Goal: Information Seeking & Learning: Learn about a topic

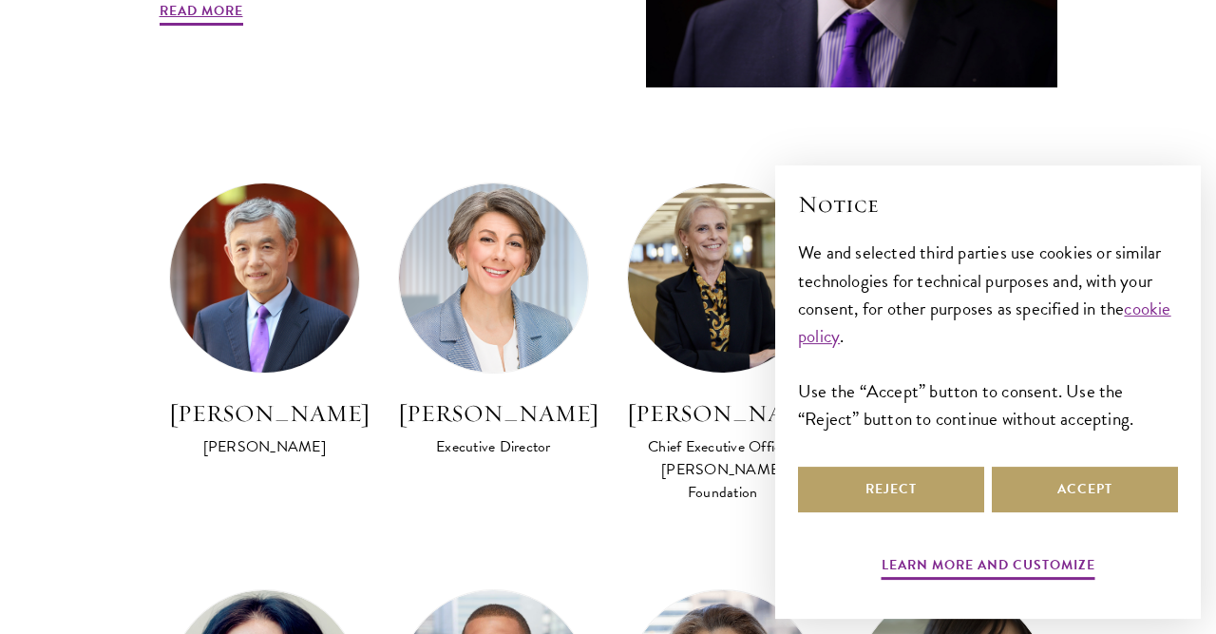
scroll to position [1087, 0]
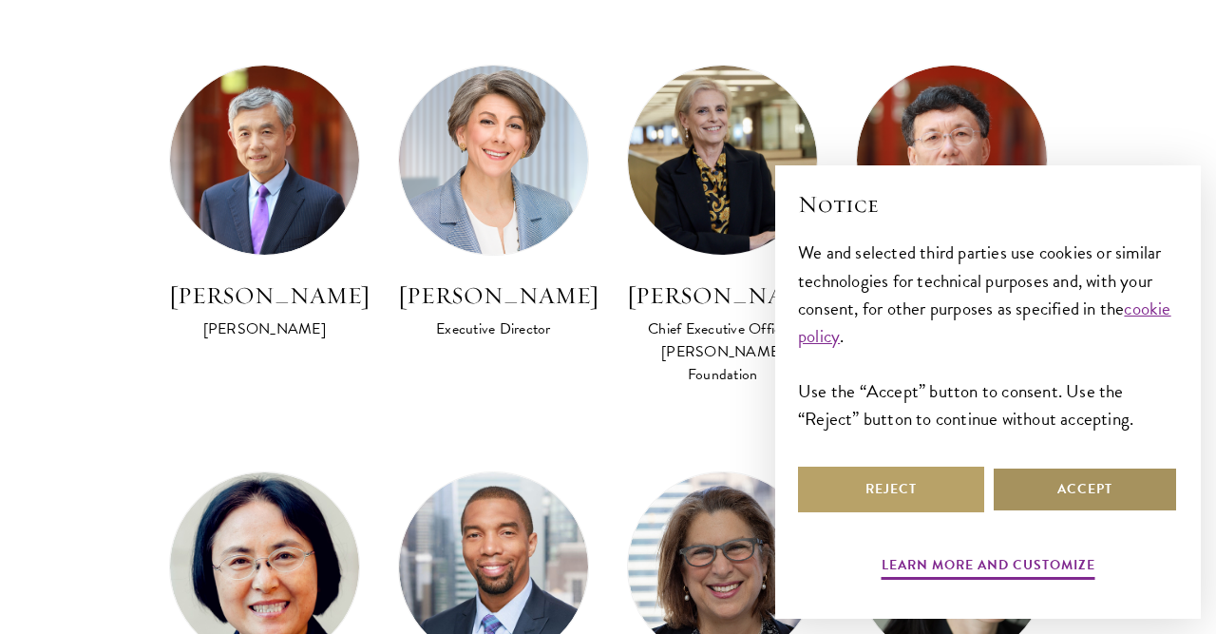
click at [1135, 477] on button "Accept" at bounding box center [1085, 489] width 186 height 46
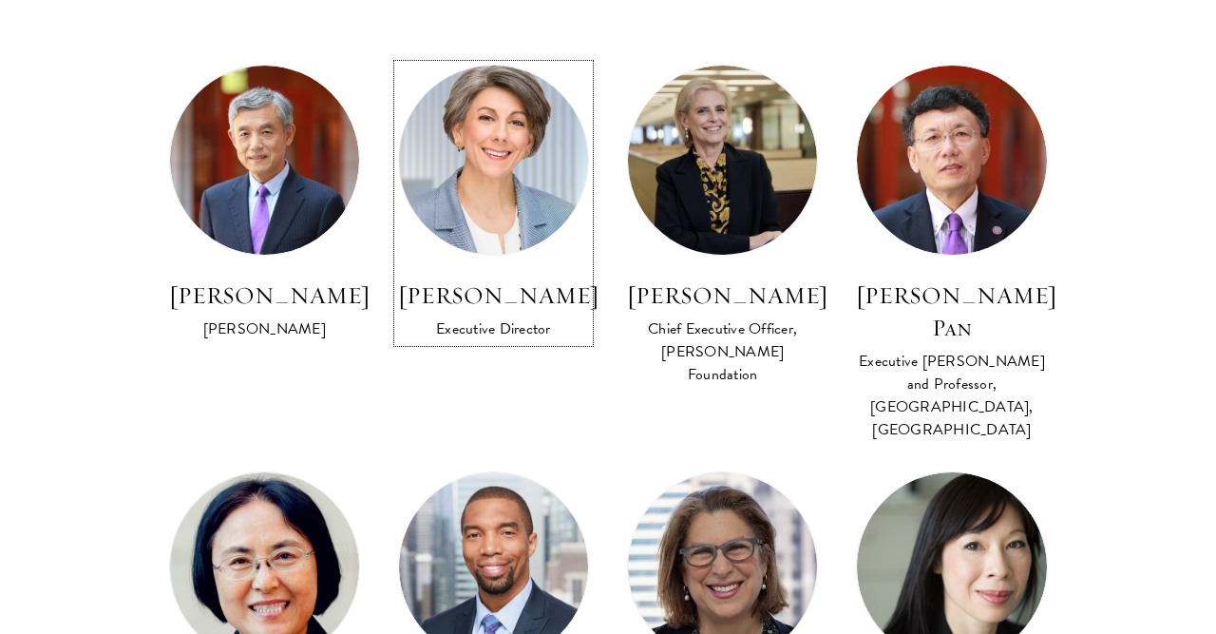
click at [548, 271] on link "Amy Celico Executive Director" at bounding box center [493, 203] width 191 height 277
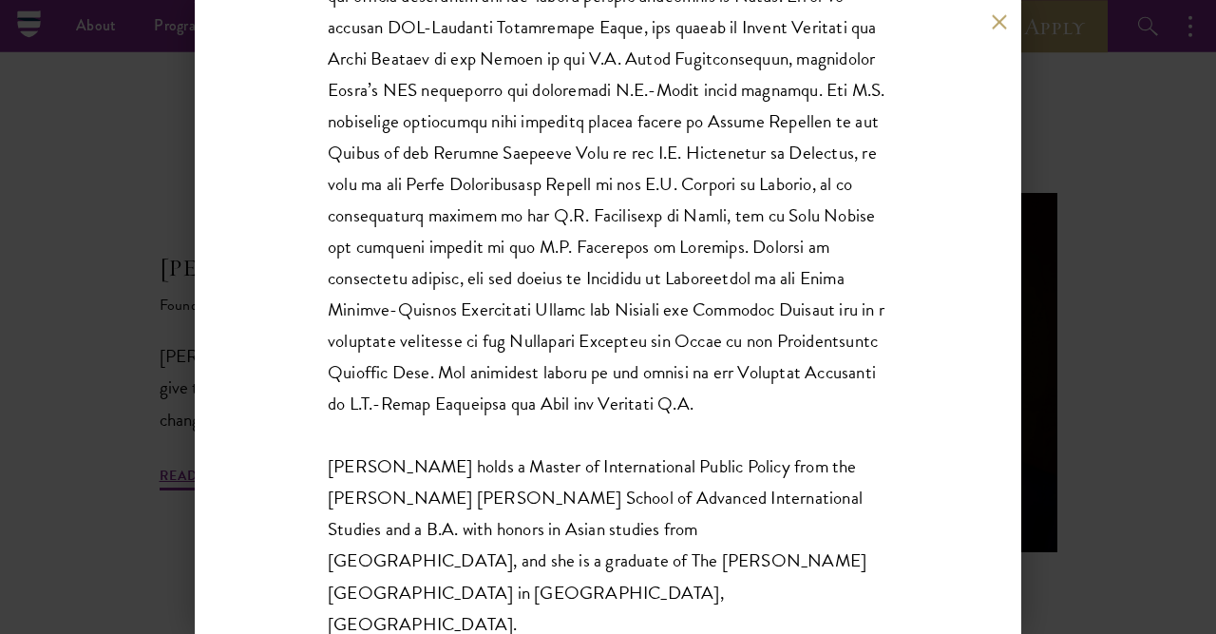
scroll to position [494, 0]
click at [1000, 17] on button at bounding box center [999, 22] width 16 height 16
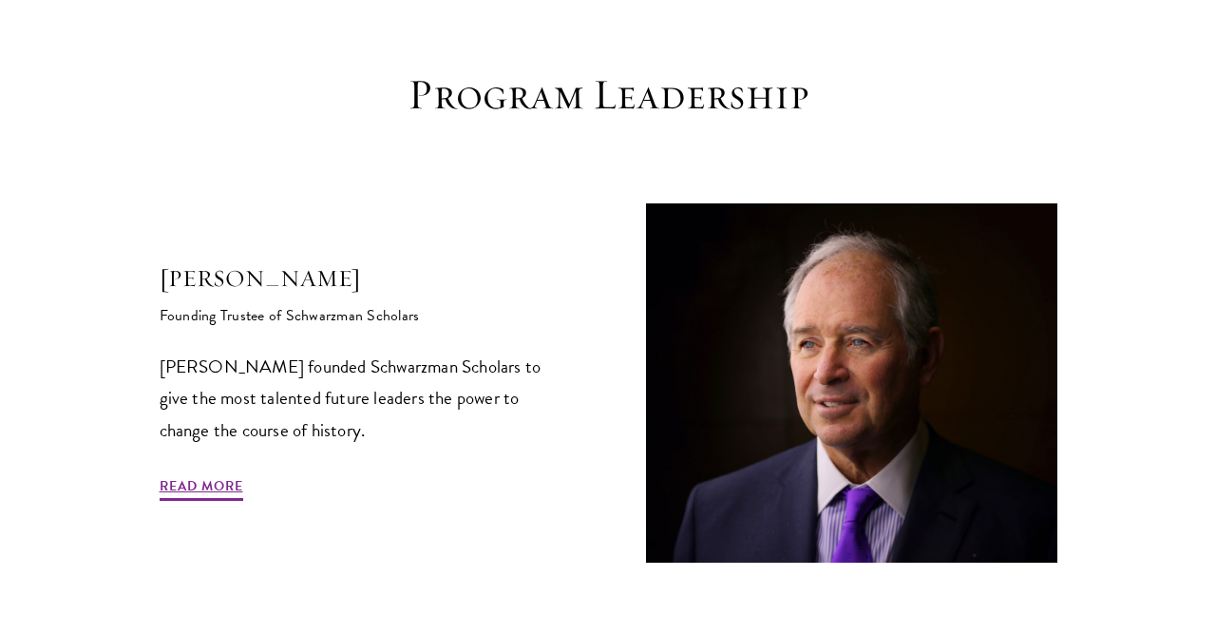
scroll to position [973, 0]
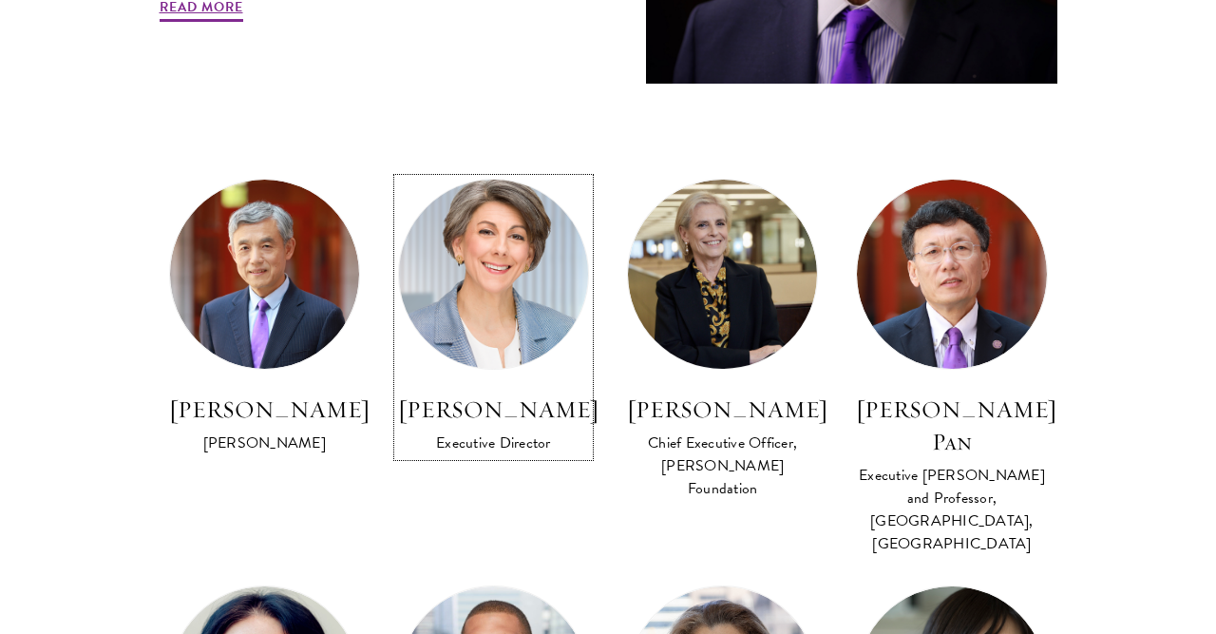
click at [539, 315] on img at bounding box center [493, 274] width 208 height 208
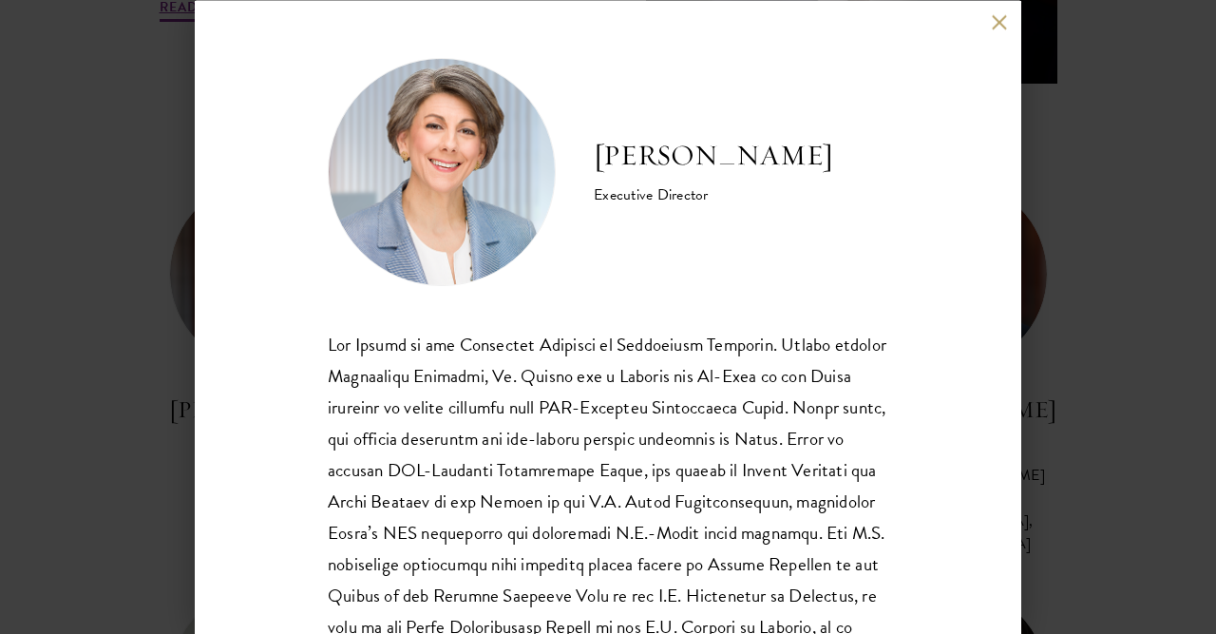
click at [996, 26] on button at bounding box center [999, 22] width 16 height 16
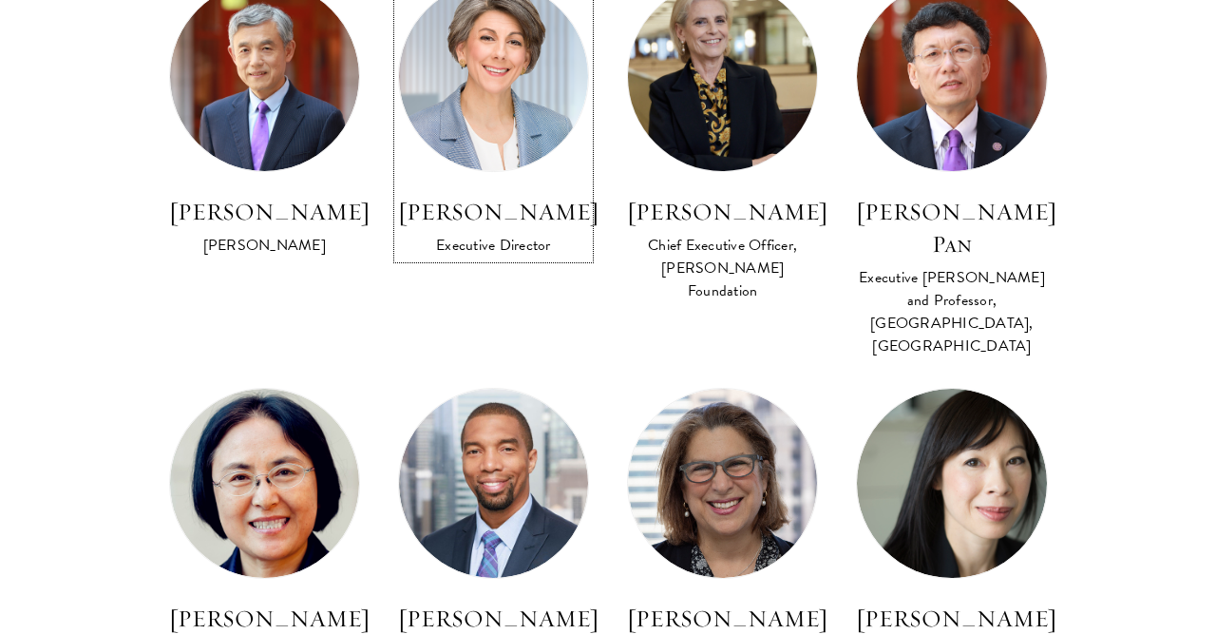
scroll to position [1368, 0]
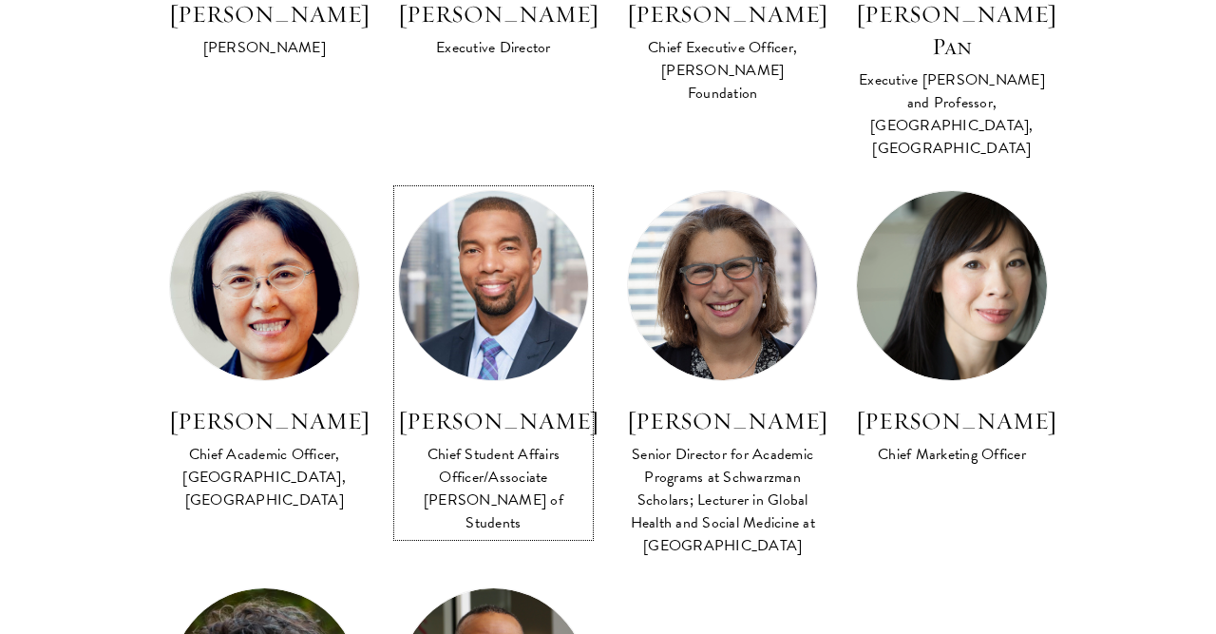
click at [513, 225] on img at bounding box center [493, 285] width 208 height 208
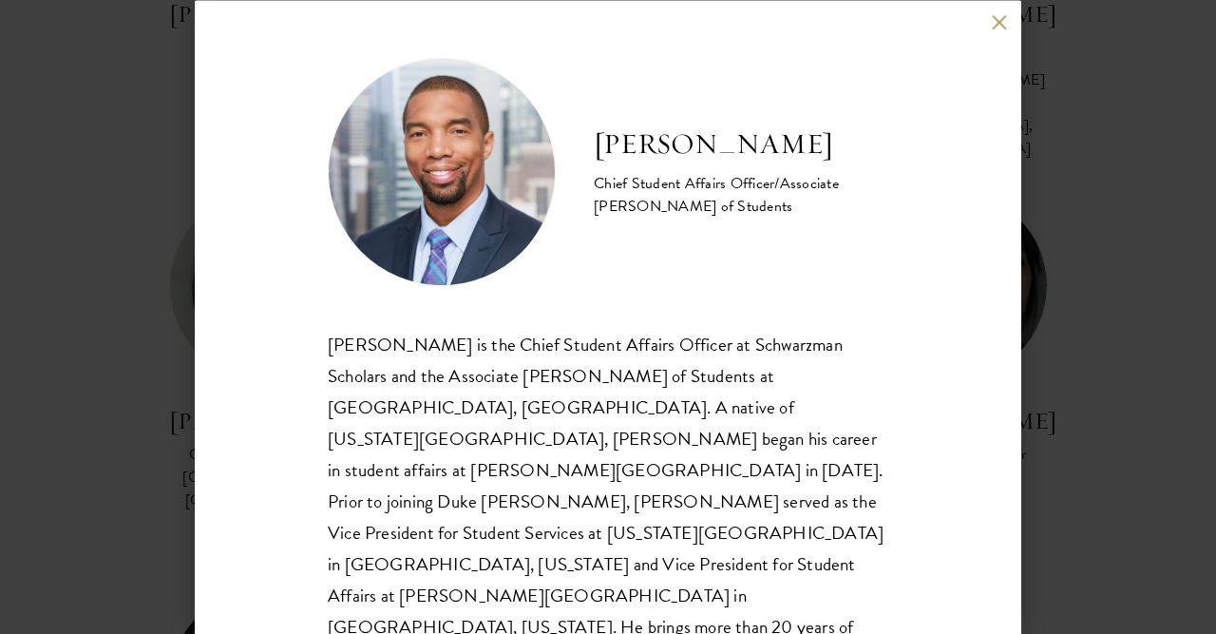
scroll to position [128, 0]
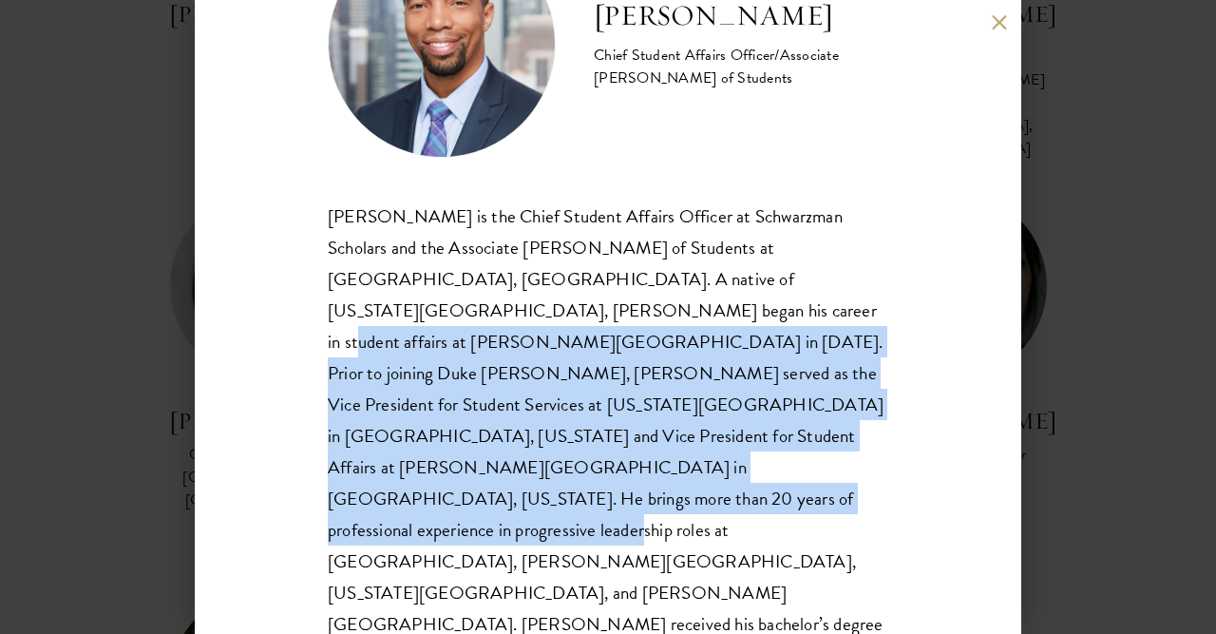
drag, startPoint x: 453, startPoint y: 306, endPoint x: 700, endPoint y: 456, distance: 289.0
click at [700, 456] on div "Raphael Moffett is the Chief Student Affairs Officer at Schwarzman Scholars and…" at bounding box center [608, 466] width 560 height 534
click at [676, 384] on div "Raphael Moffett is the Chief Student Affairs Officer at Schwarzman Scholars and…" at bounding box center [608, 466] width 560 height 534
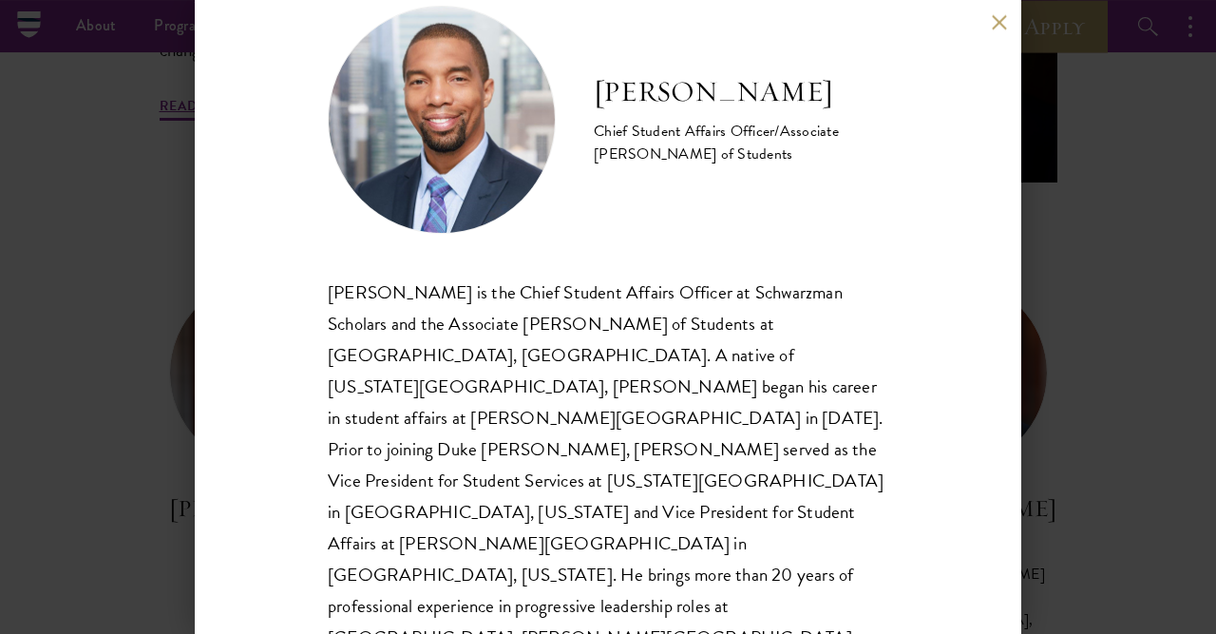
scroll to position [0, 0]
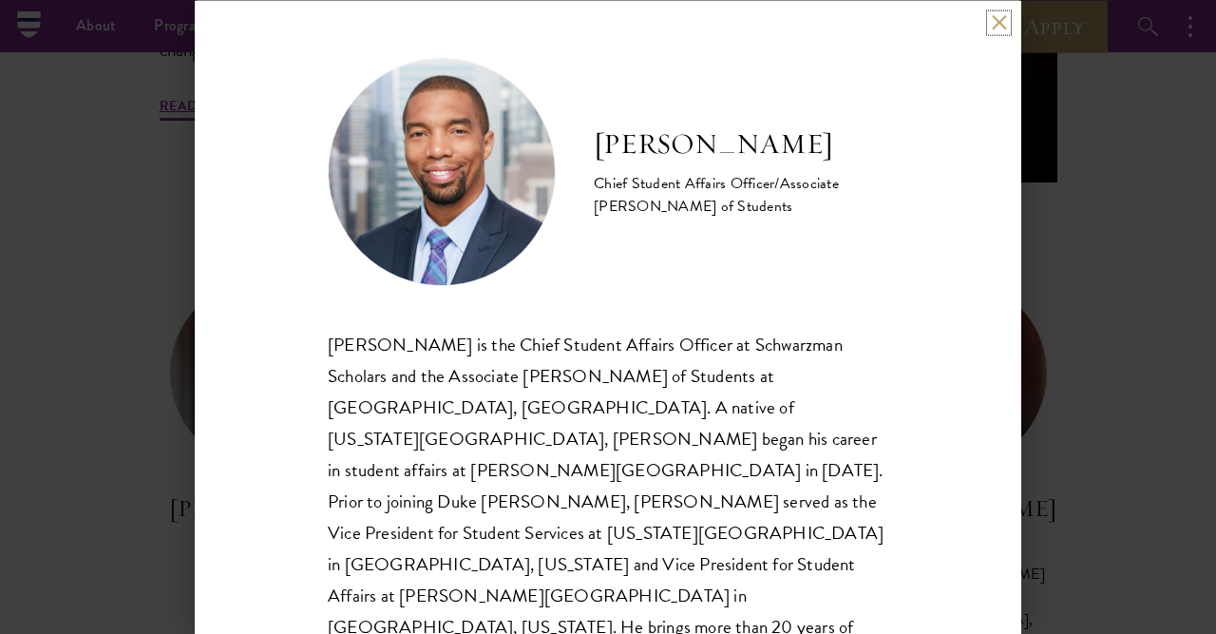
click at [997, 29] on button at bounding box center [999, 22] width 16 height 16
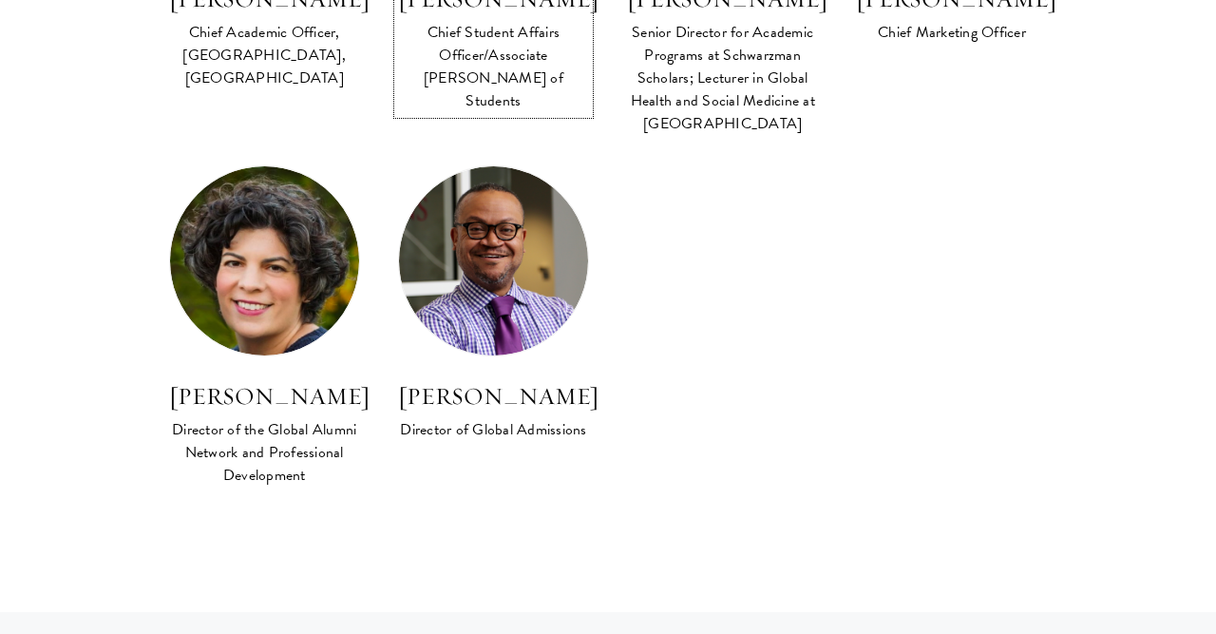
scroll to position [1829, 0]
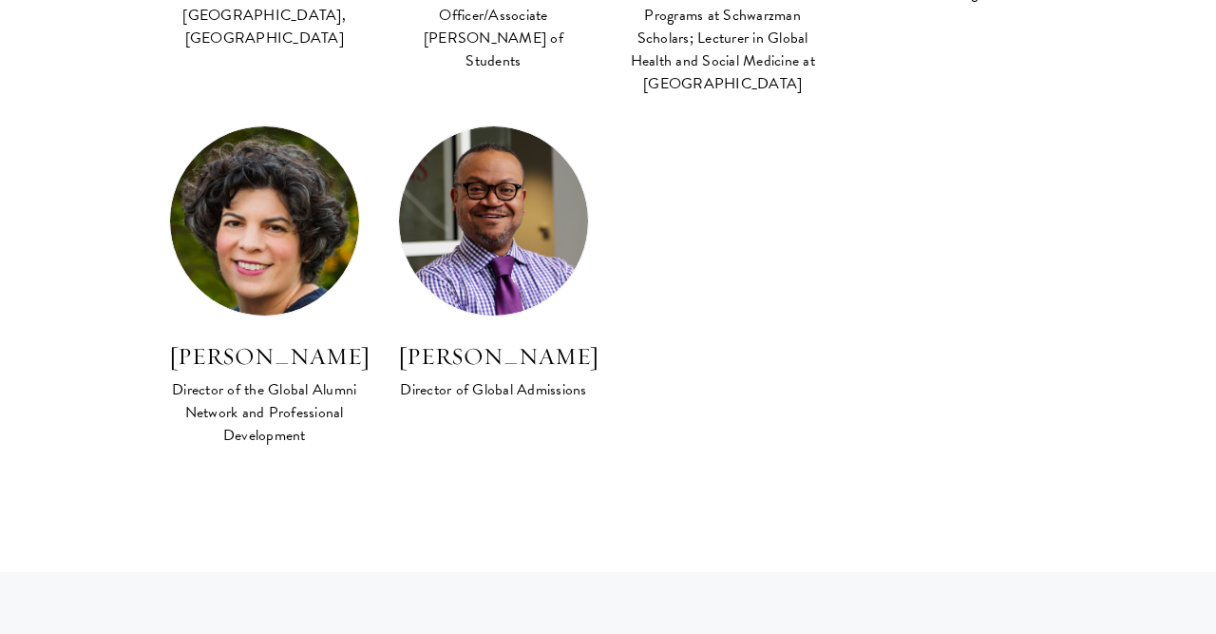
click at [209, 154] on img at bounding box center [264, 220] width 189 height 189
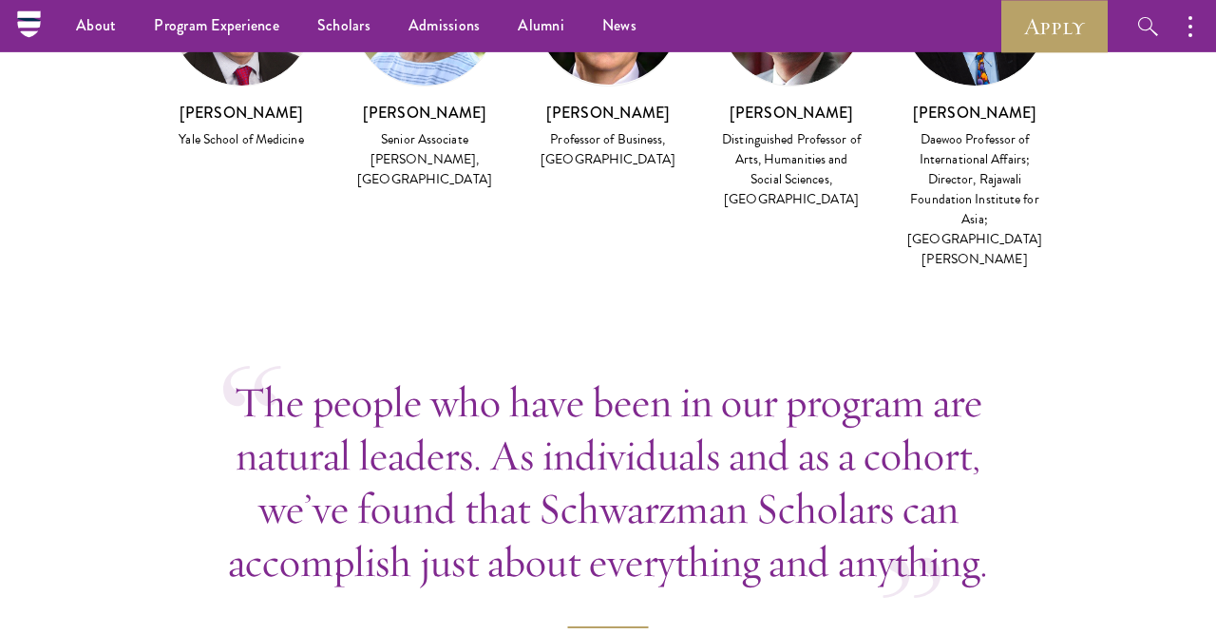
scroll to position [0, 0]
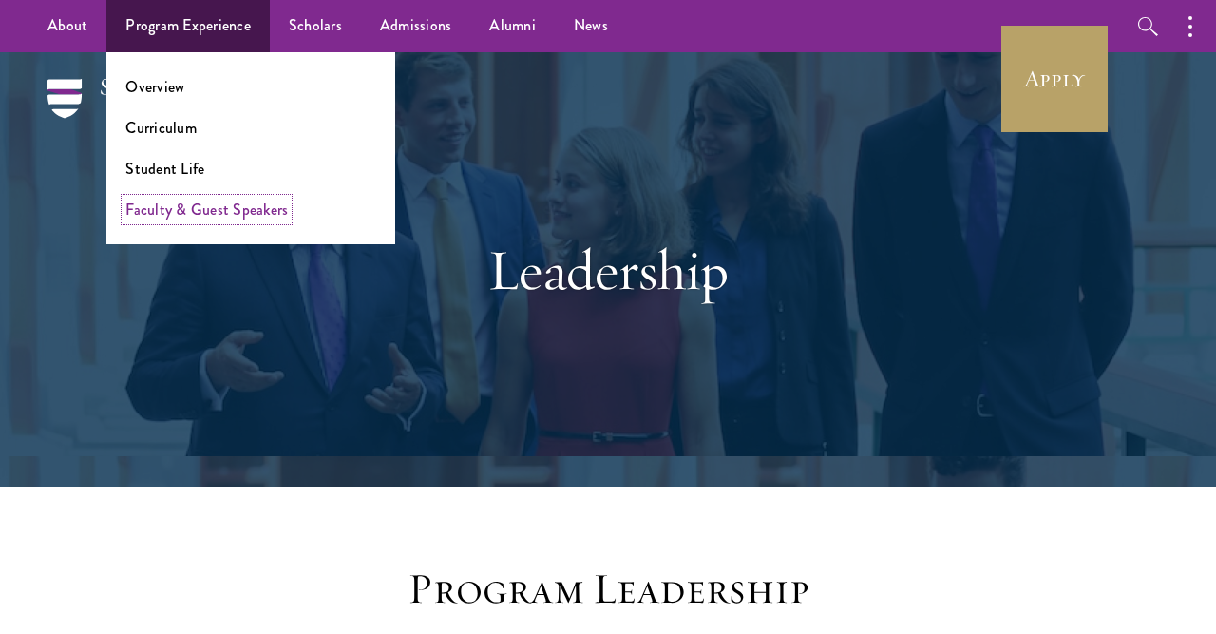
click at [235, 211] on link "Faculty & Guest Speakers" at bounding box center [206, 210] width 162 height 22
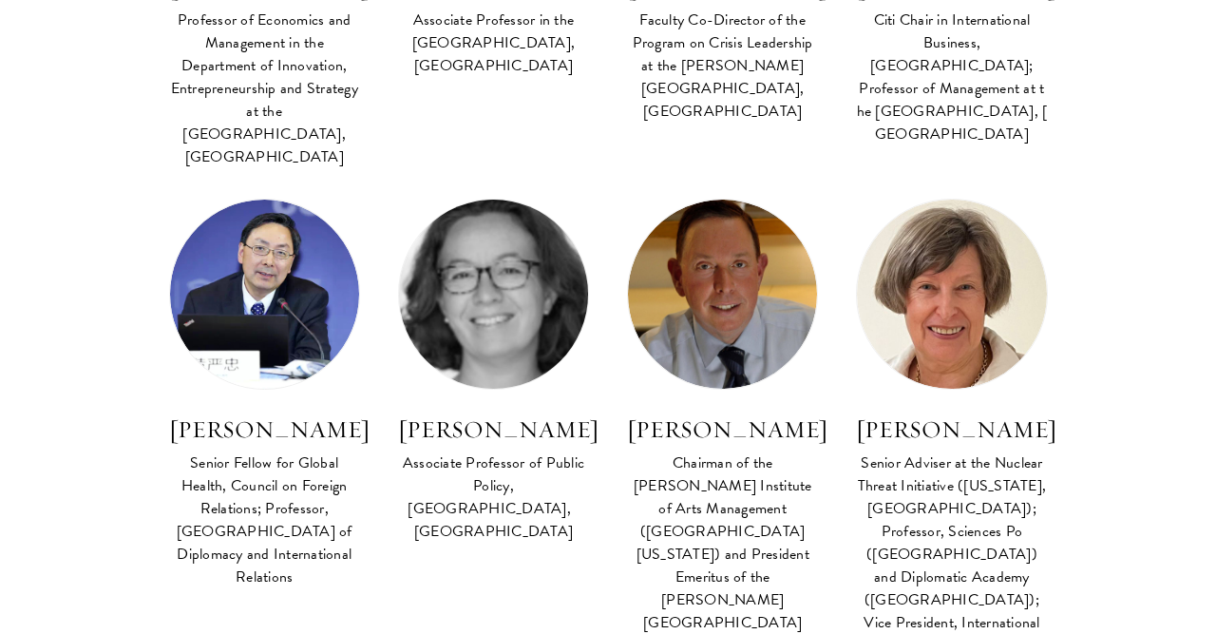
scroll to position [2667, 0]
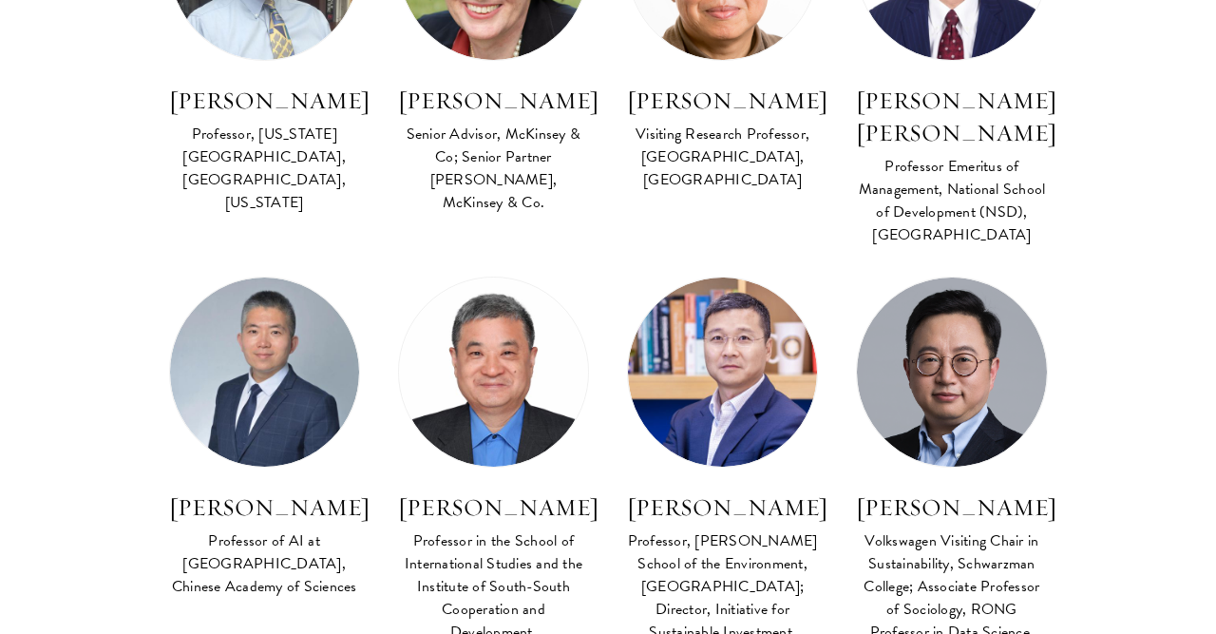
scroll to position [7013, 0]
